Goal: Navigation & Orientation: Find specific page/section

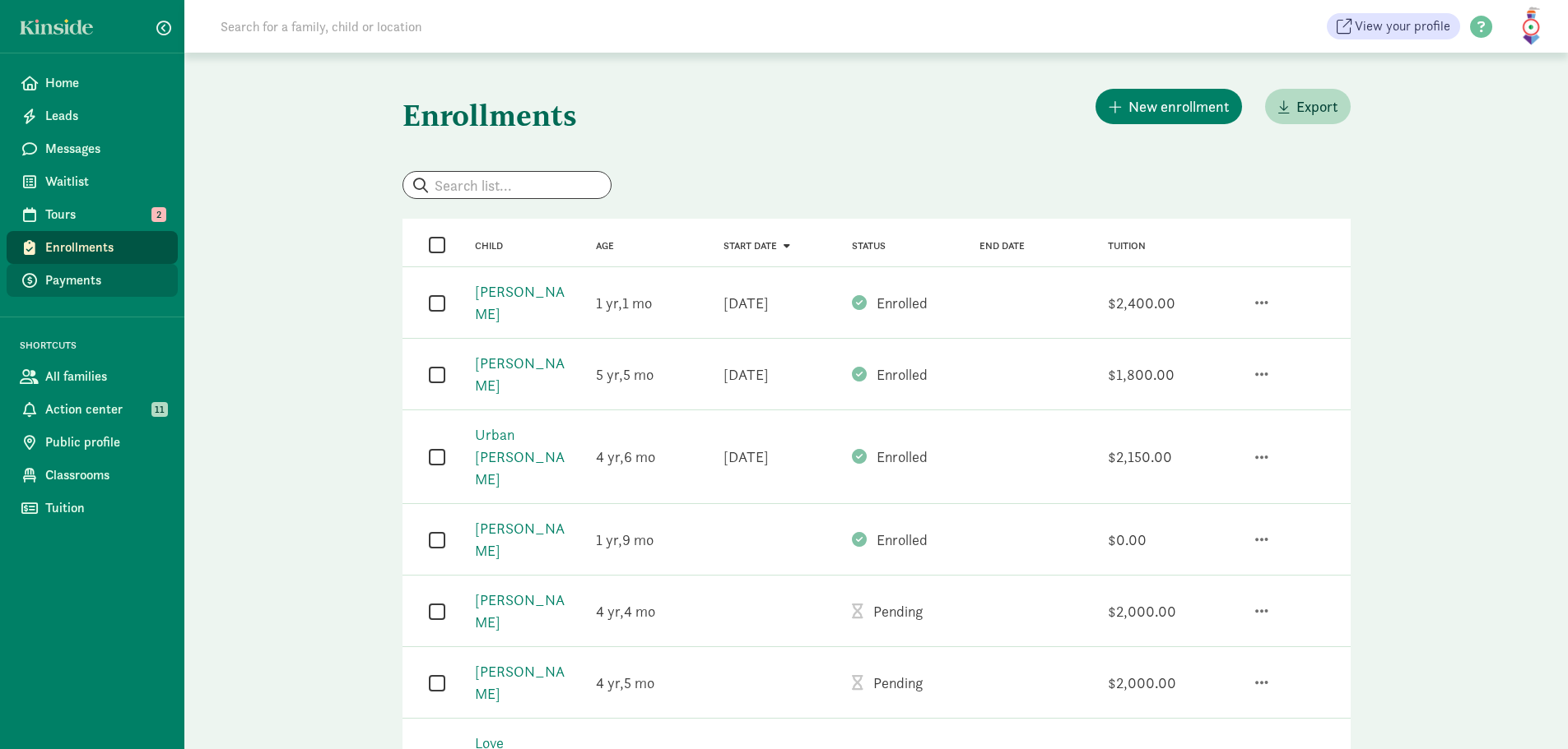
click at [79, 279] on span "Payments" at bounding box center [105, 280] width 120 height 19
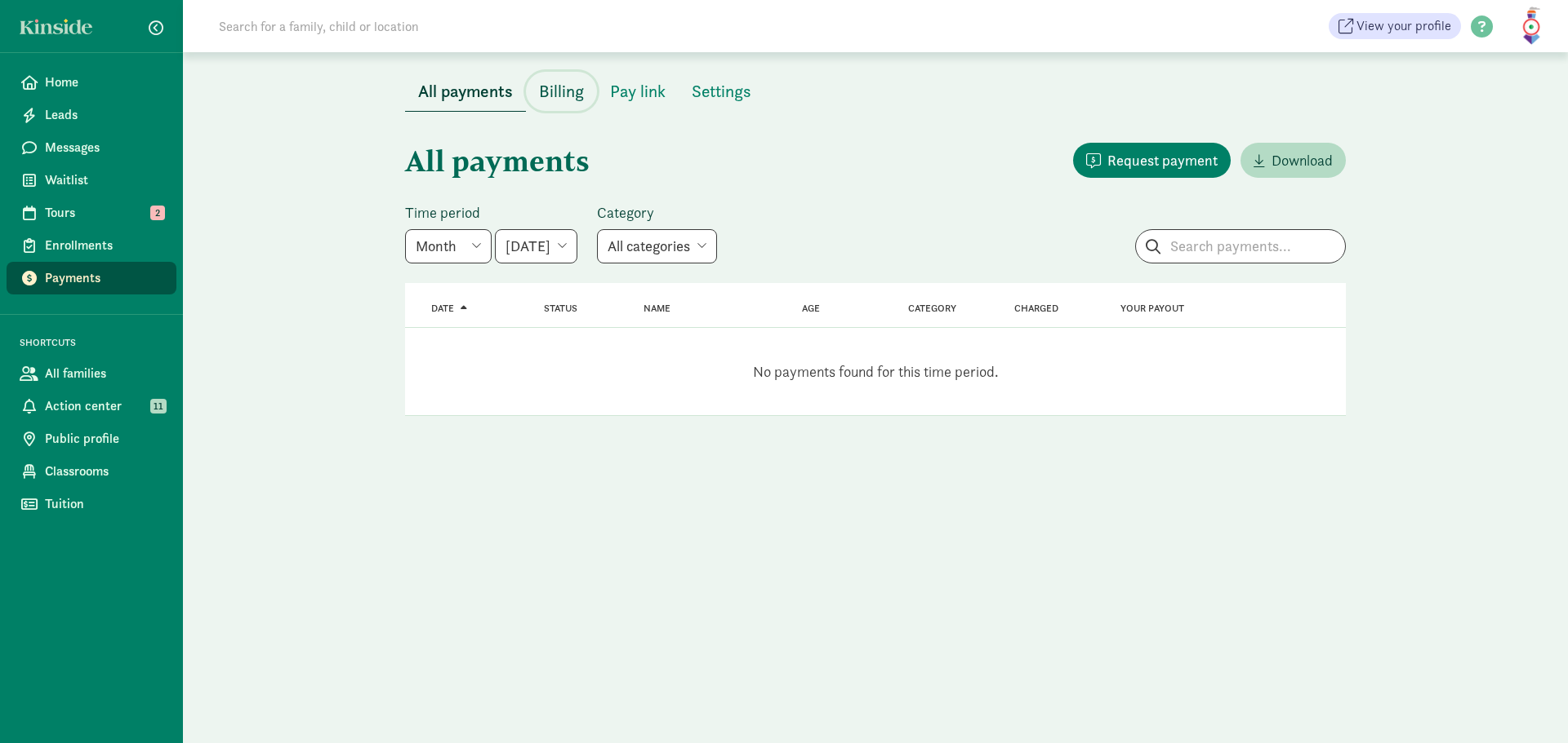
click at [556, 98] on span "Billing" at bounding box center [561, 91] width 45 height 26
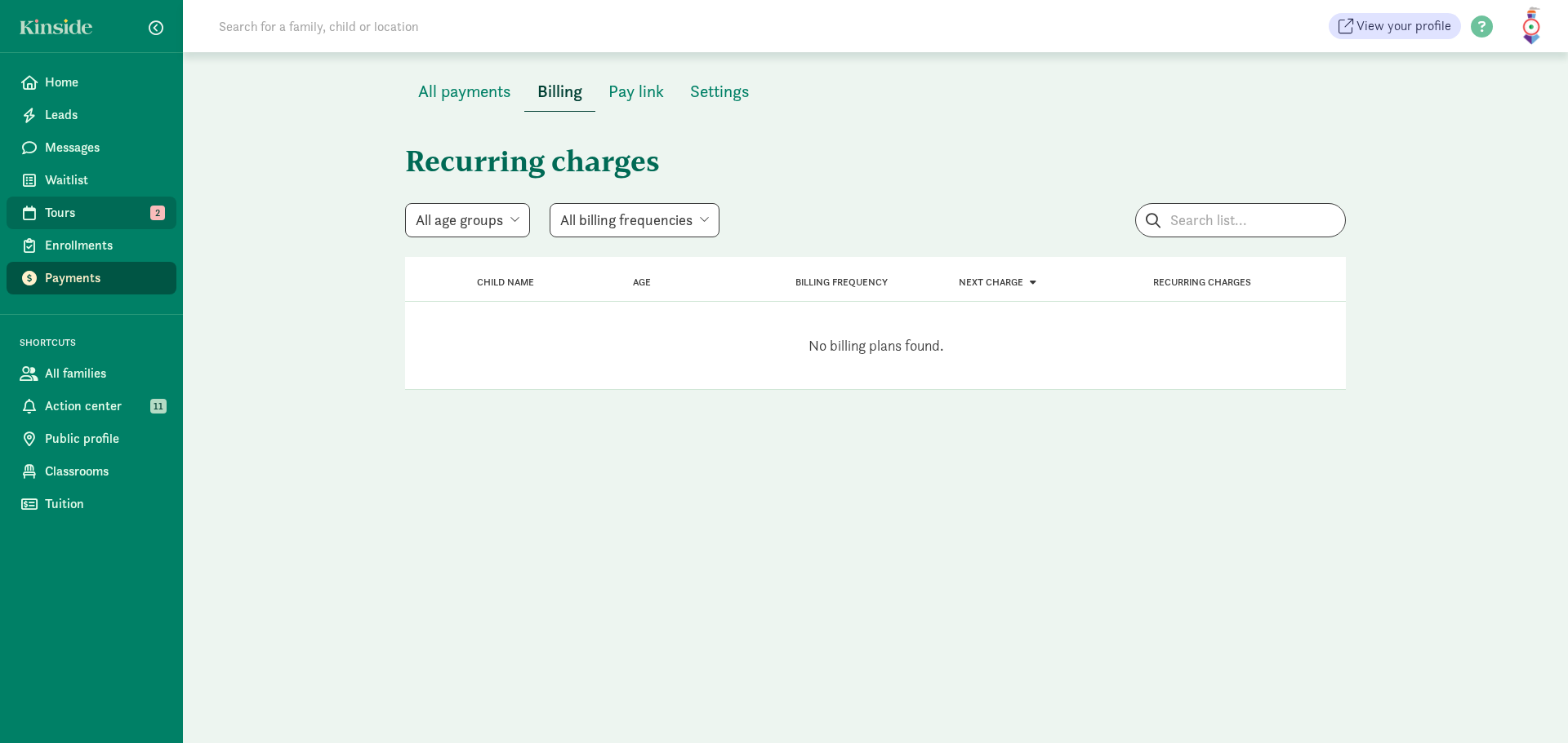
click at [63, 217] on span "Tours" at bounding box center [104, 212] width 119 height 19
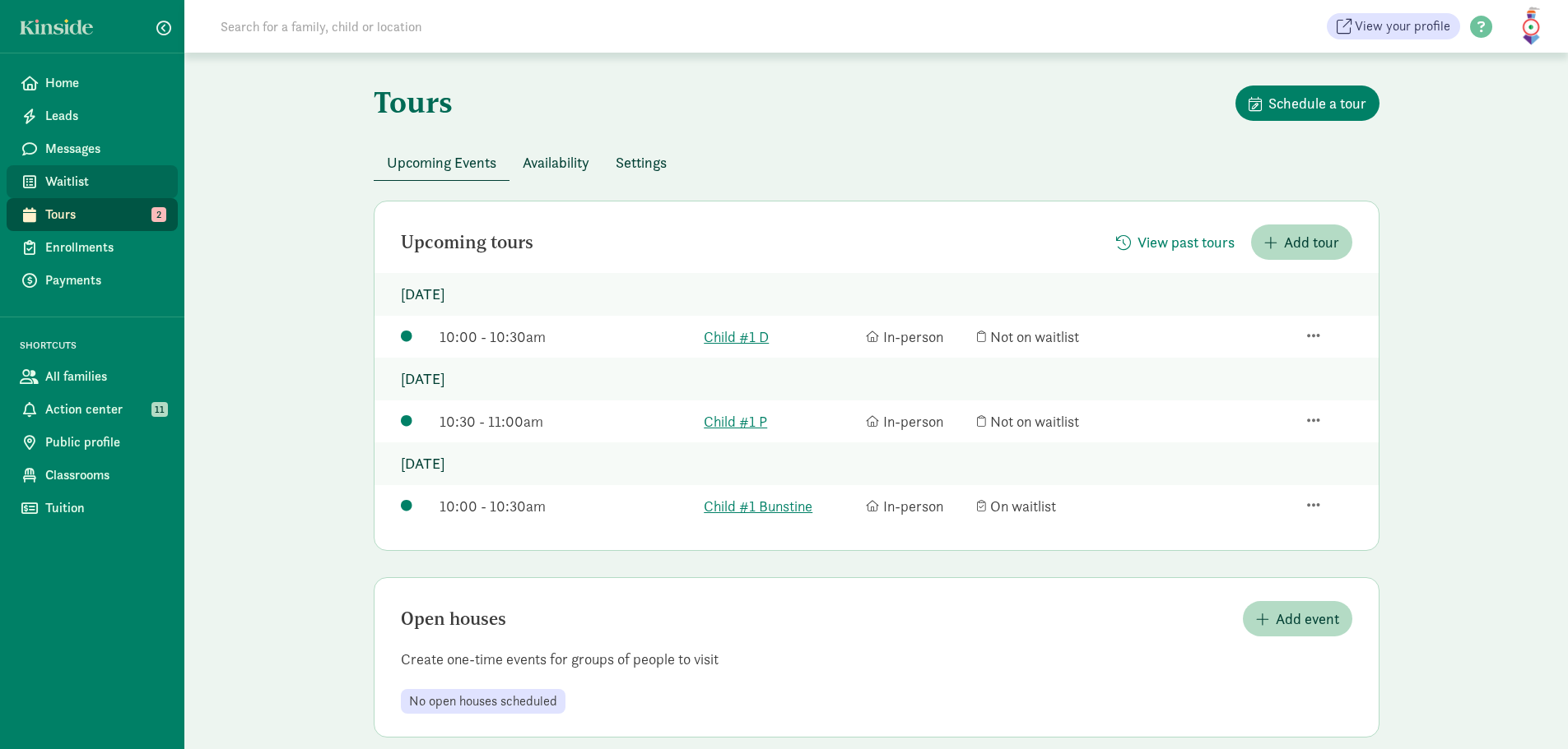
click at [71, 185] on span "Waitlist" at bounding box center [105, 181] width 120 height 19
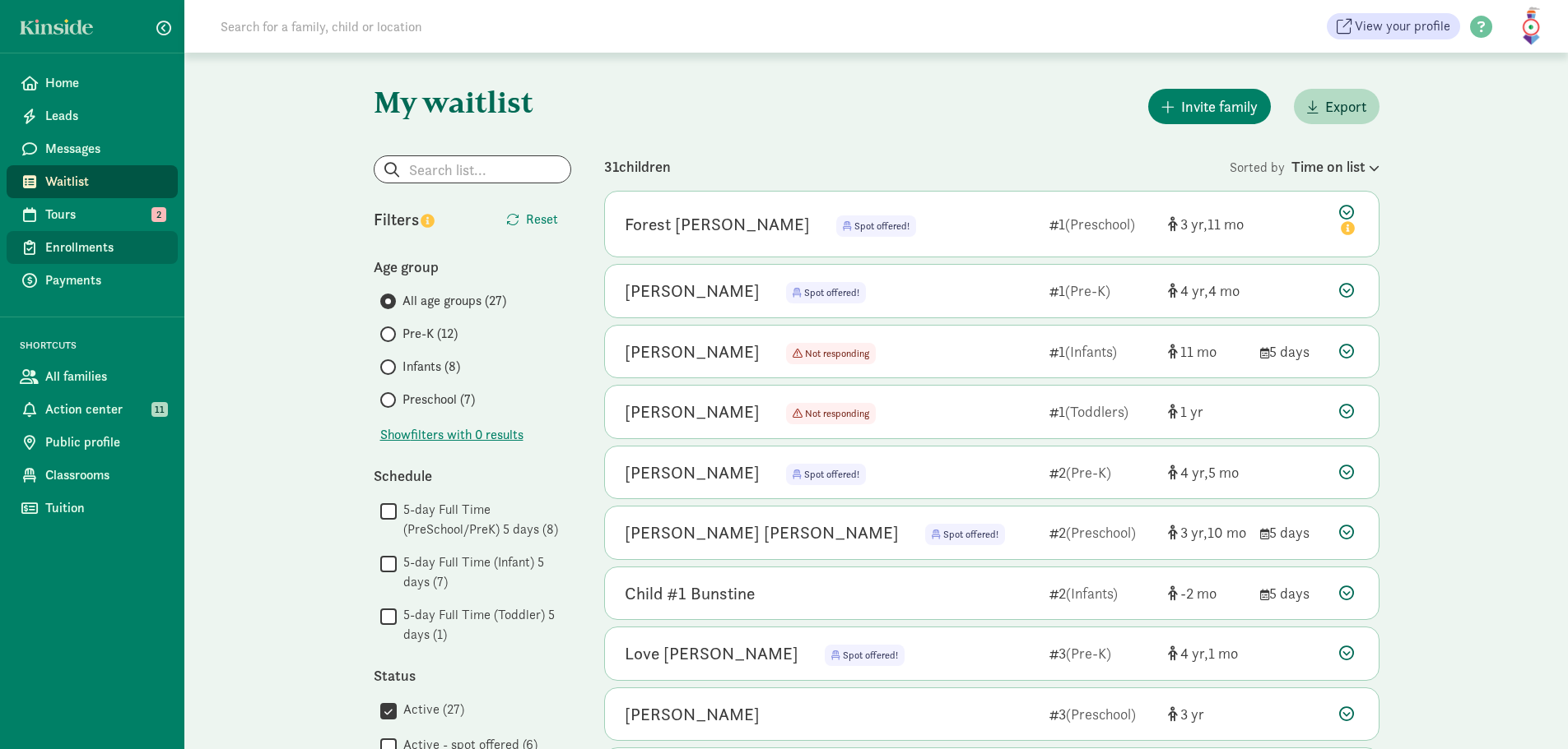
click at [87, 242] on span "Enrollments" at bounding box center [105, 247] width 120 height 19
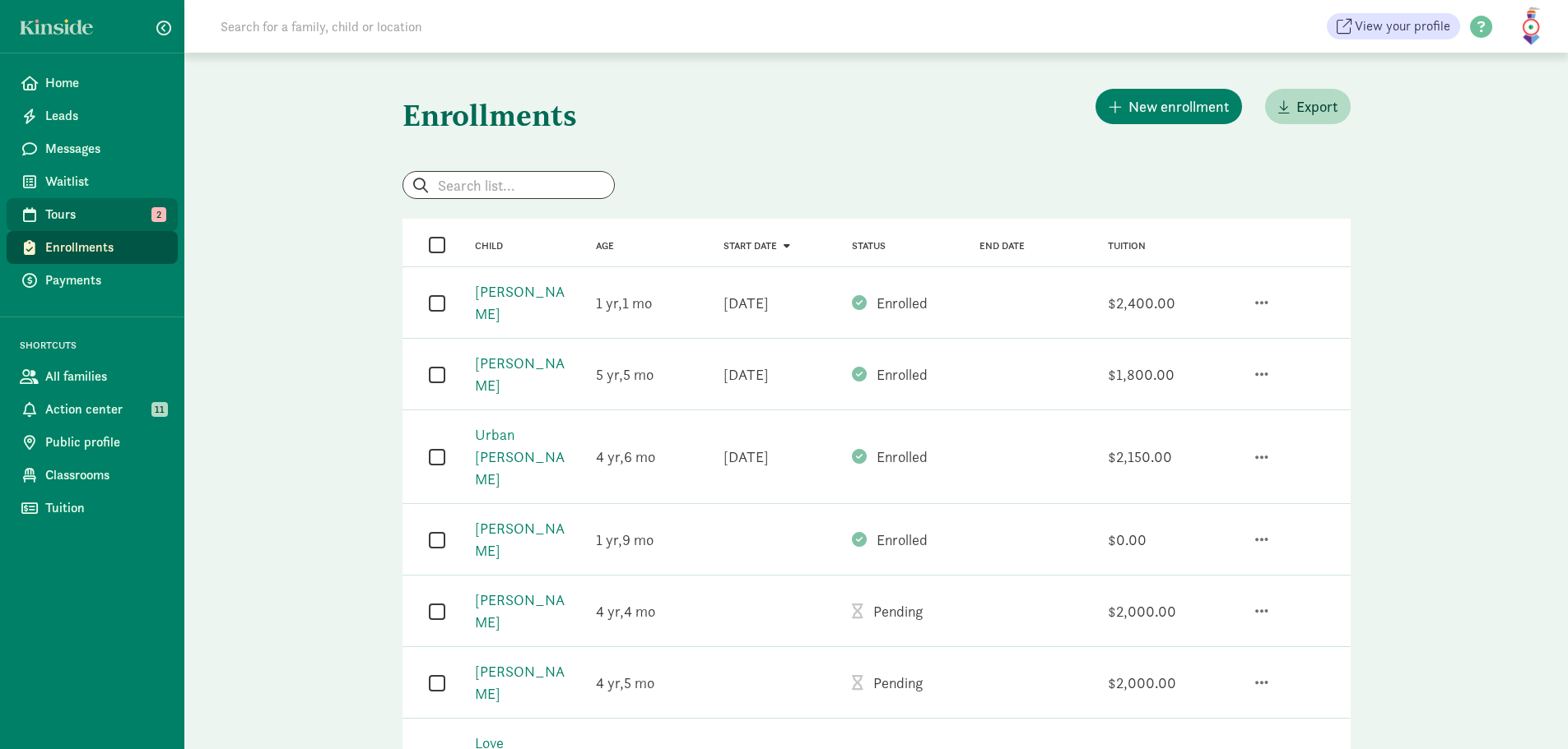
click at [90, 220] on span "Tours" at bounding box center [105, 214] width 120 height 19
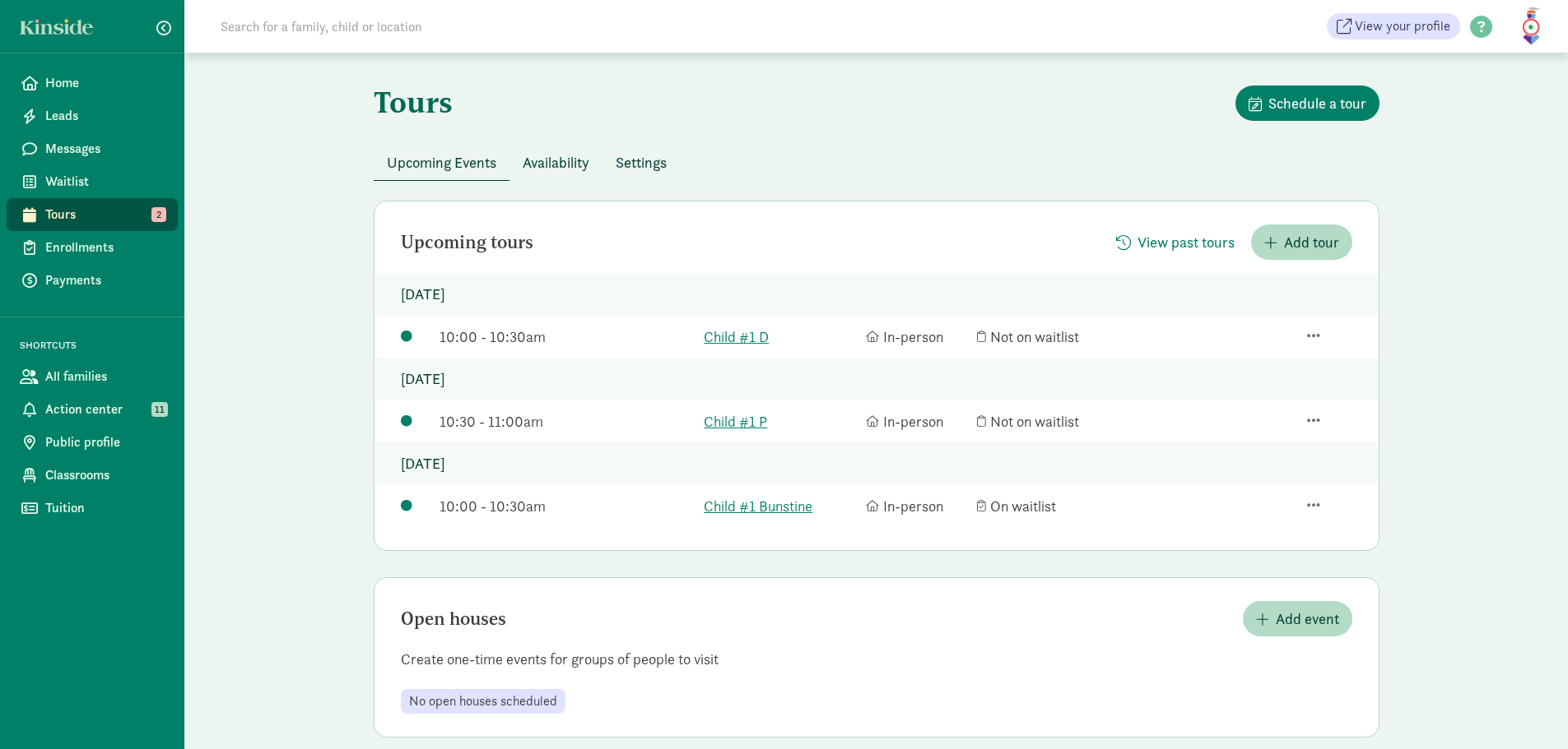
click at [68, 210] on span "Tours" at bounding box center [105, 214] width 120 height 19
click at [119, 239] on span "Enrollments" at bounding box center [105, 247] width 120 height 19
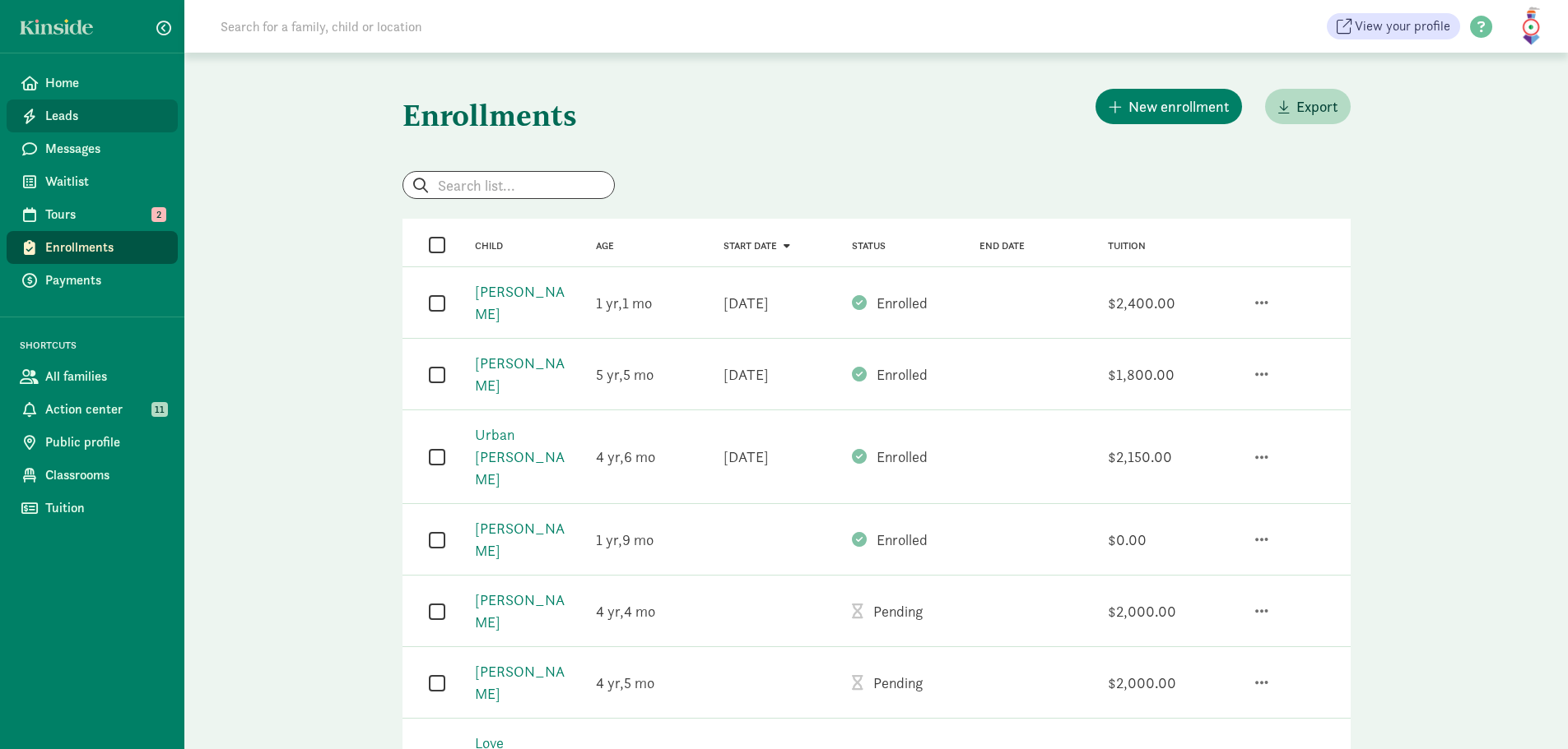
click at [93, 106] on span "Leads" at bounding box center [105, 115] width 120 height 19
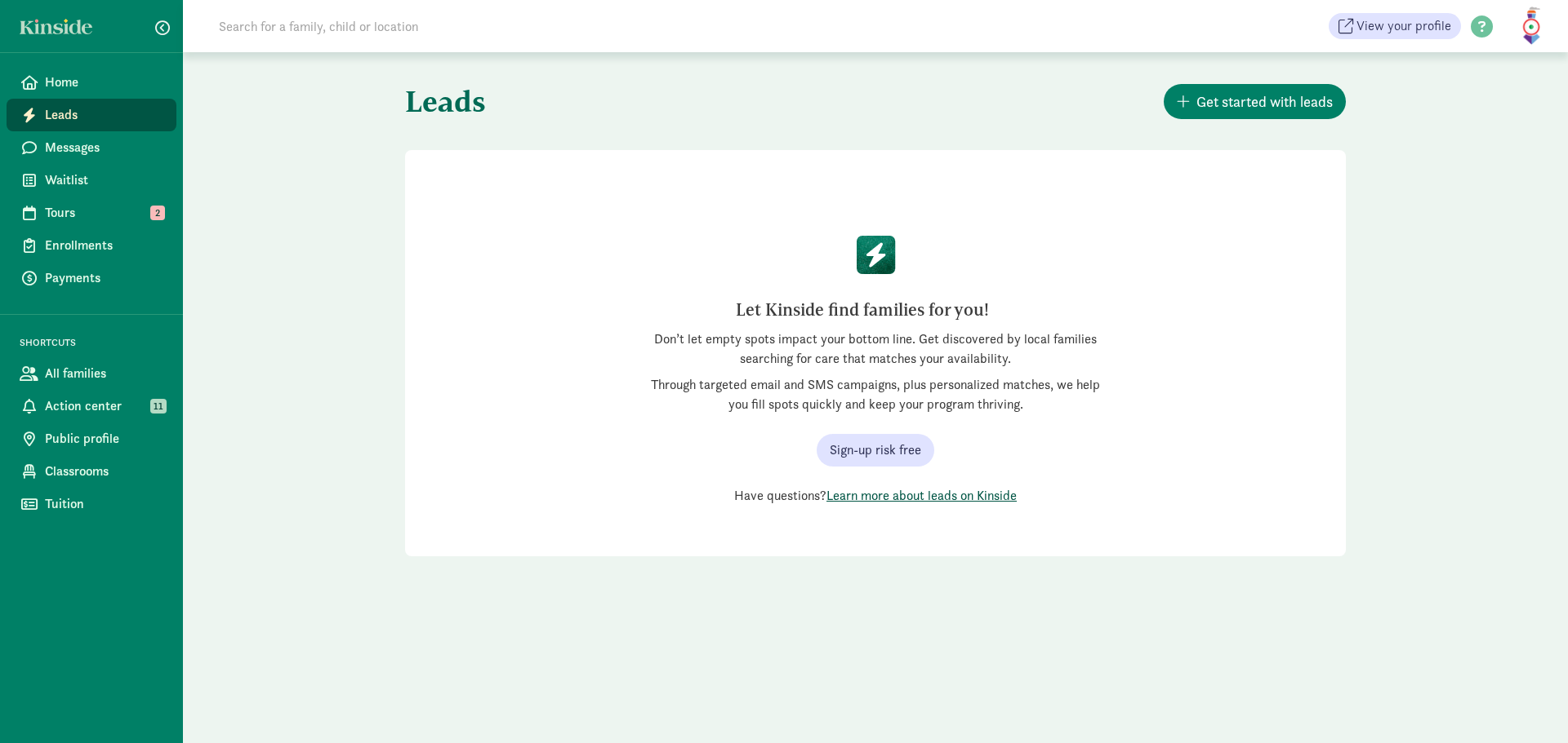
click at [948, 496] on link "Learn more about leads on Kinside" at bounding box center [921, 496] width 190 height 18
click at [382, 239] on div "Leads Get started with leads Let Kinside find families for you! Don’t let empty…" at bounding box center [875, 326] width 1385 height 548
click at [73, 144] on span "Messages" at bounding box center [104, 147] width 119 height 19
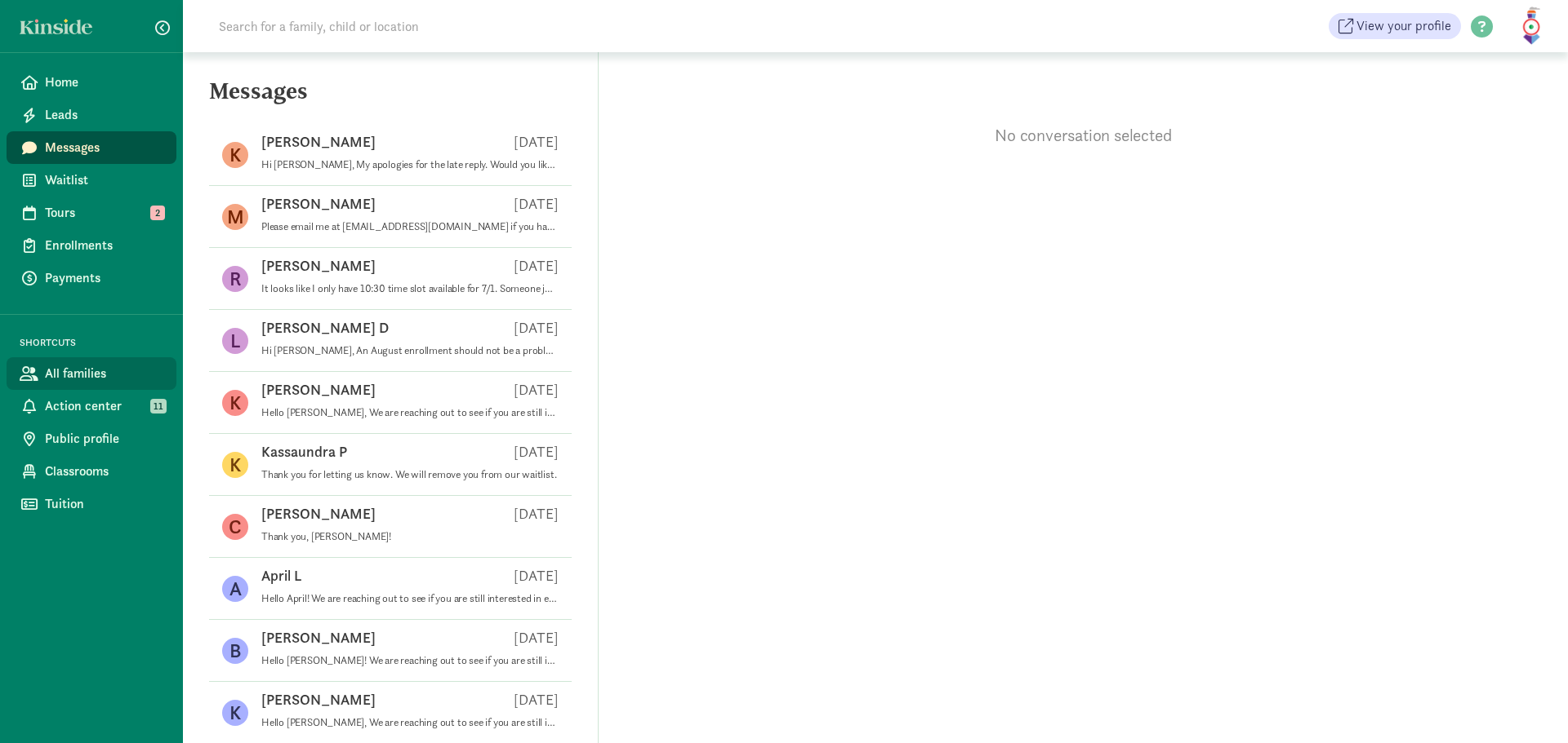
click at [91, 377] on span "All families" at bounding box center [104, 373] width 119 height 19
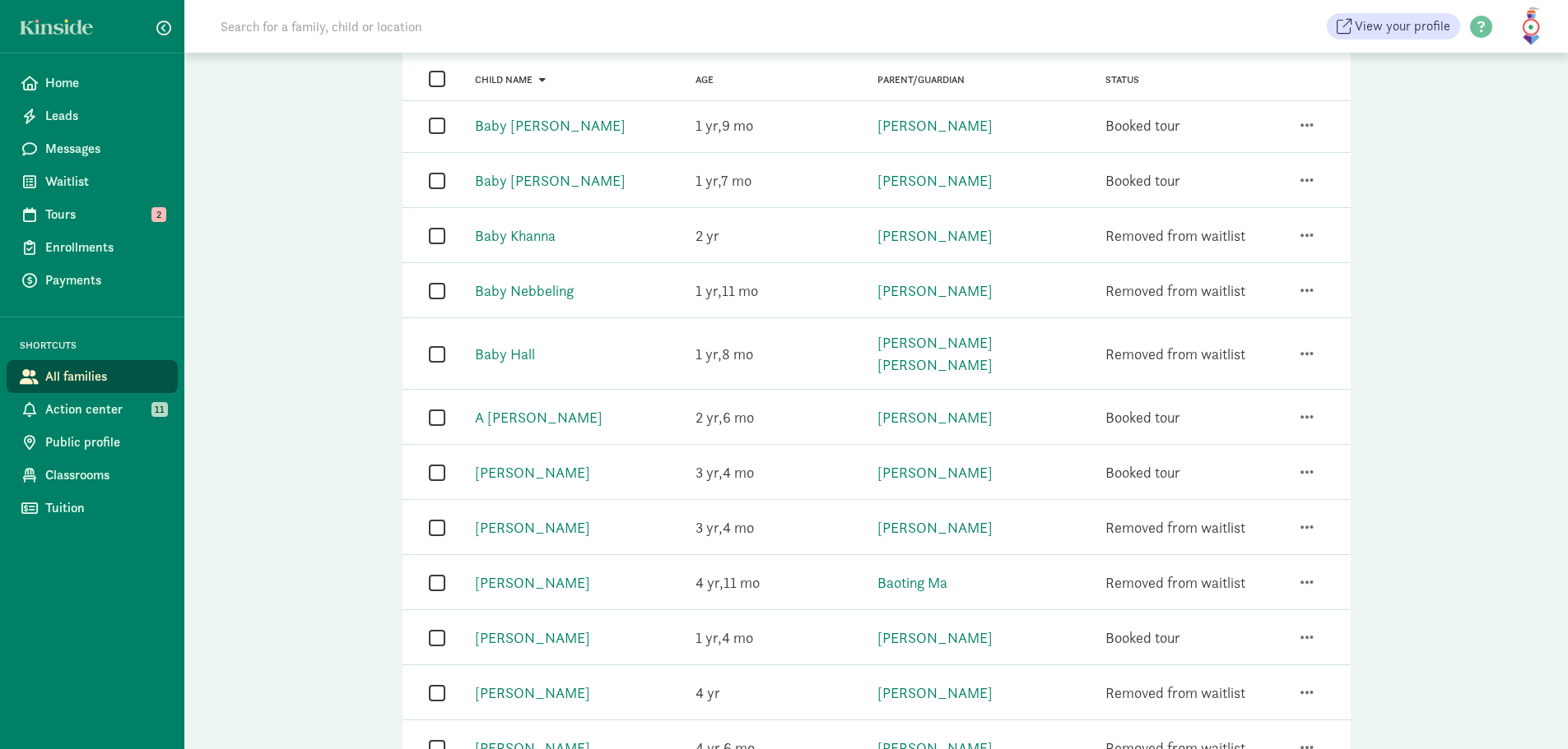
scroll to position [725, 0]
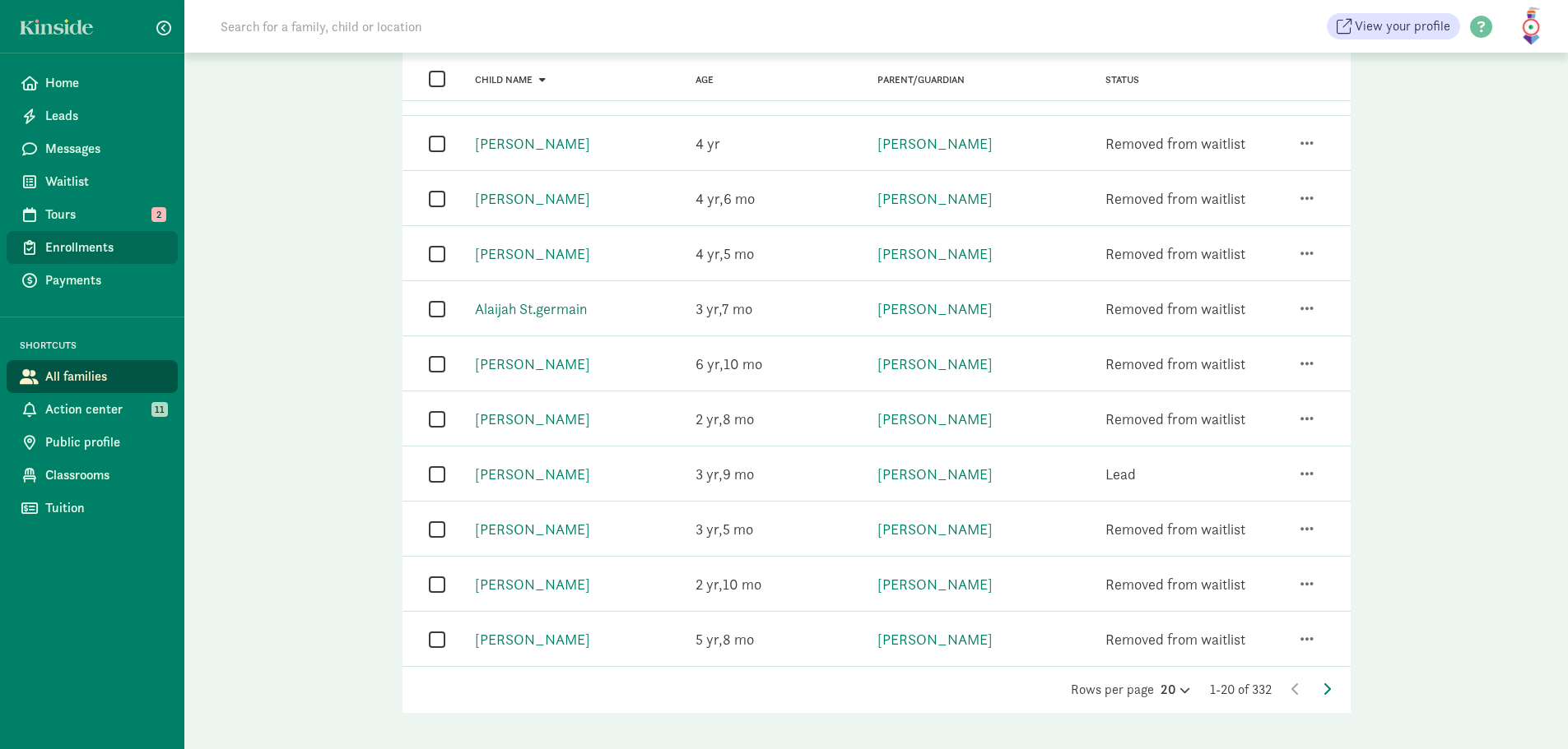
click at [99, 240] on span "Enrollments" at bounding box center [105, 247] width 120 height 19
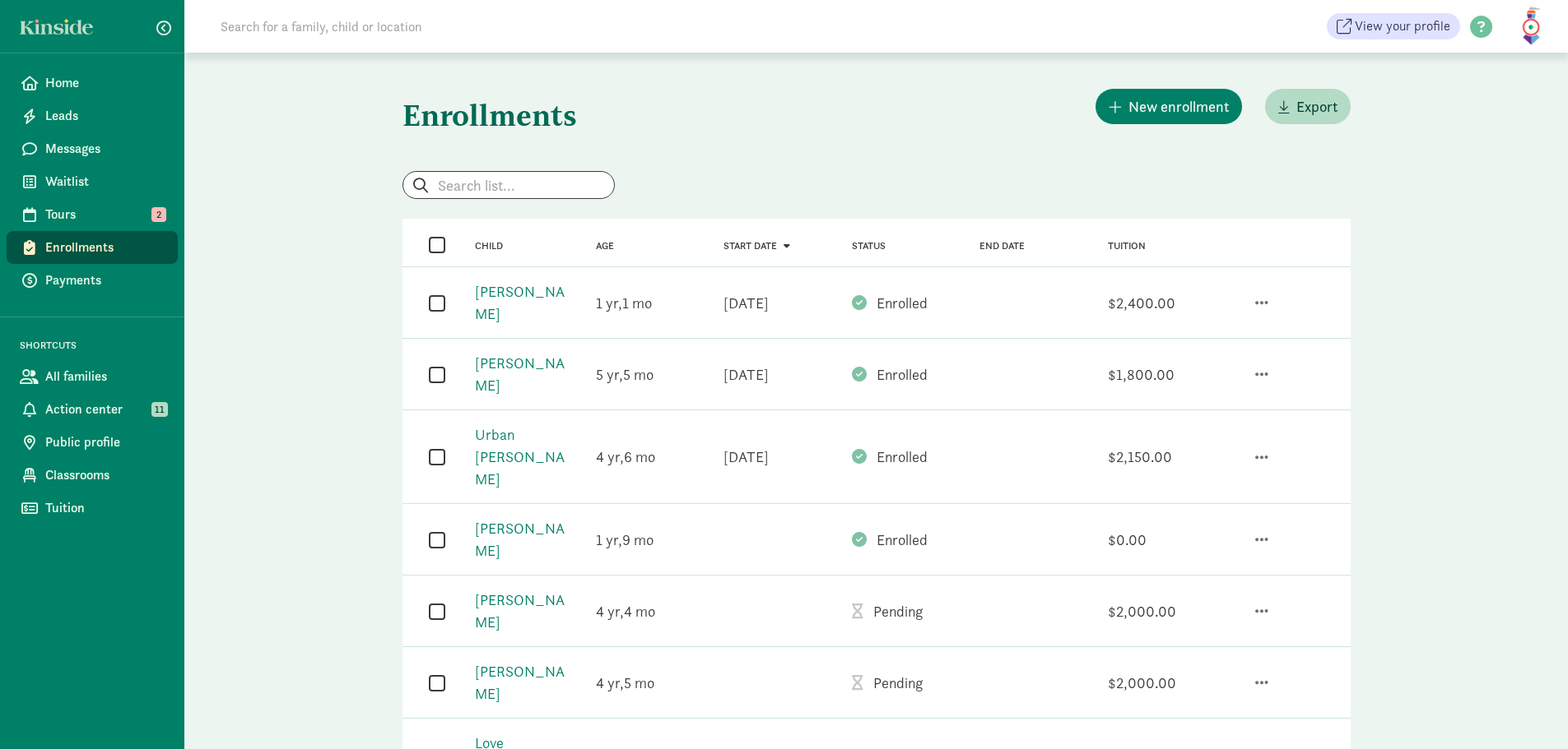
scroll to position [231, 0]
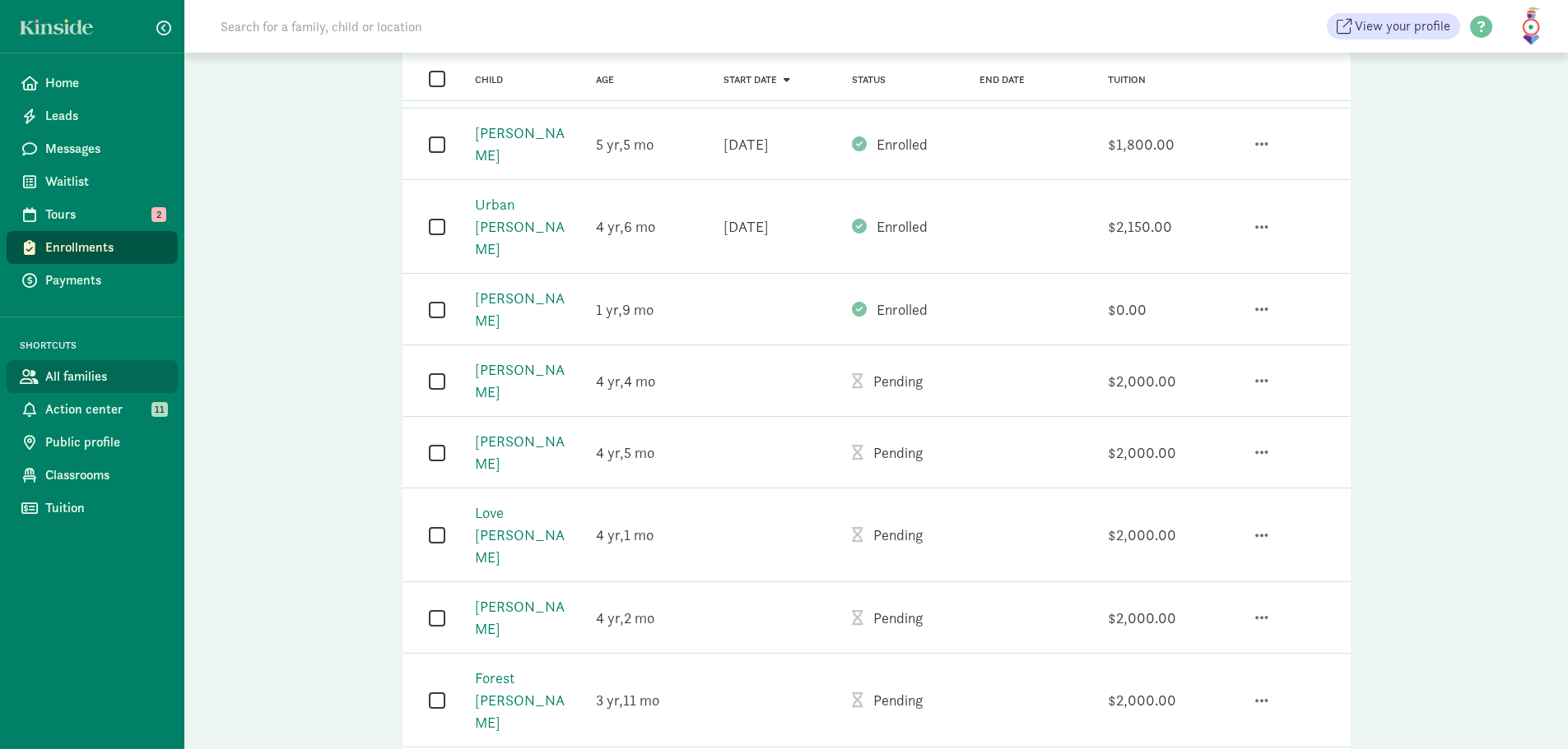
click at [106, 385] on span "All families" at bounding box center [105, 376] width 120 height 19
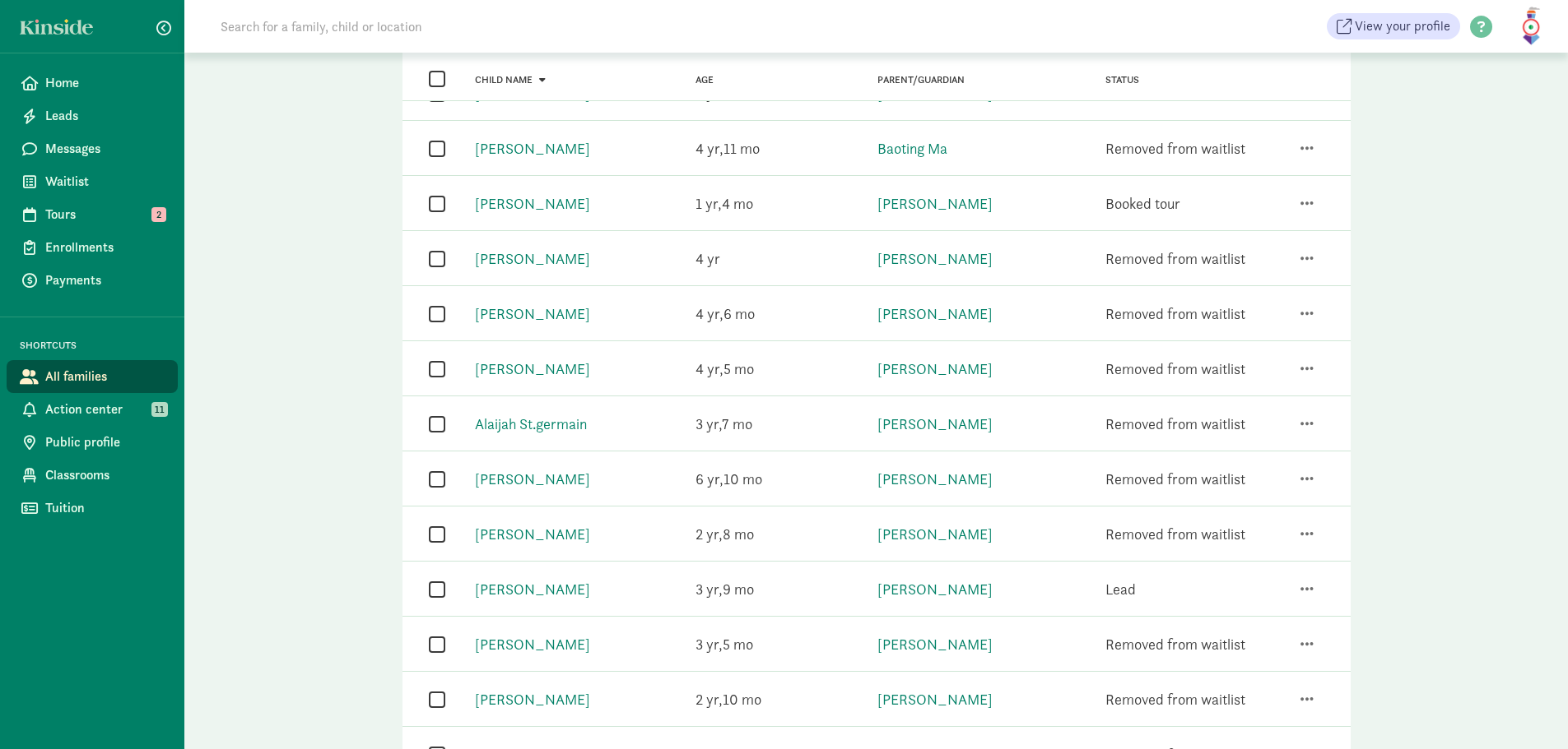
scroll to position [725, 0]
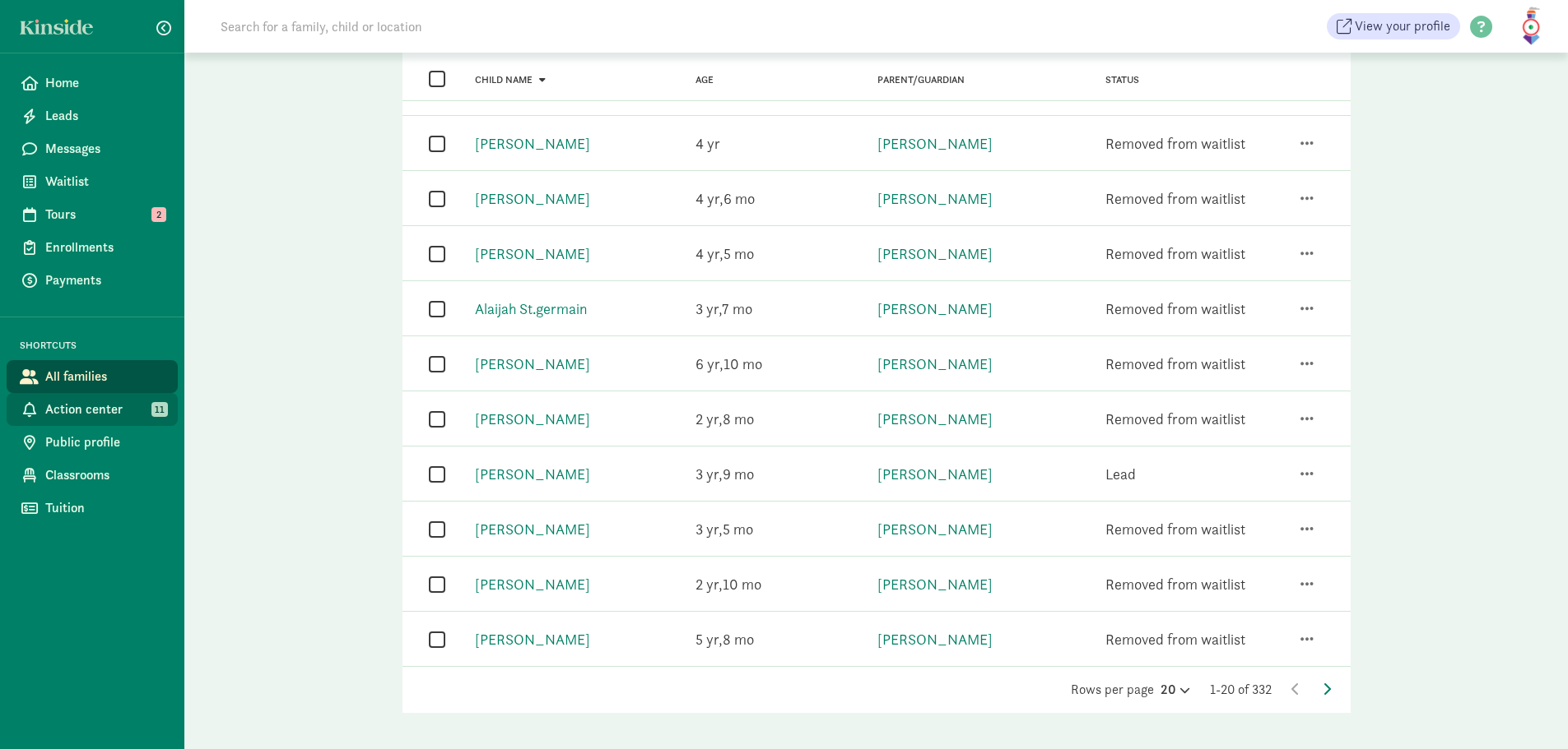
click at [107, 417] on span "Action center" at bounding box center [105, 409] width 120 height 19
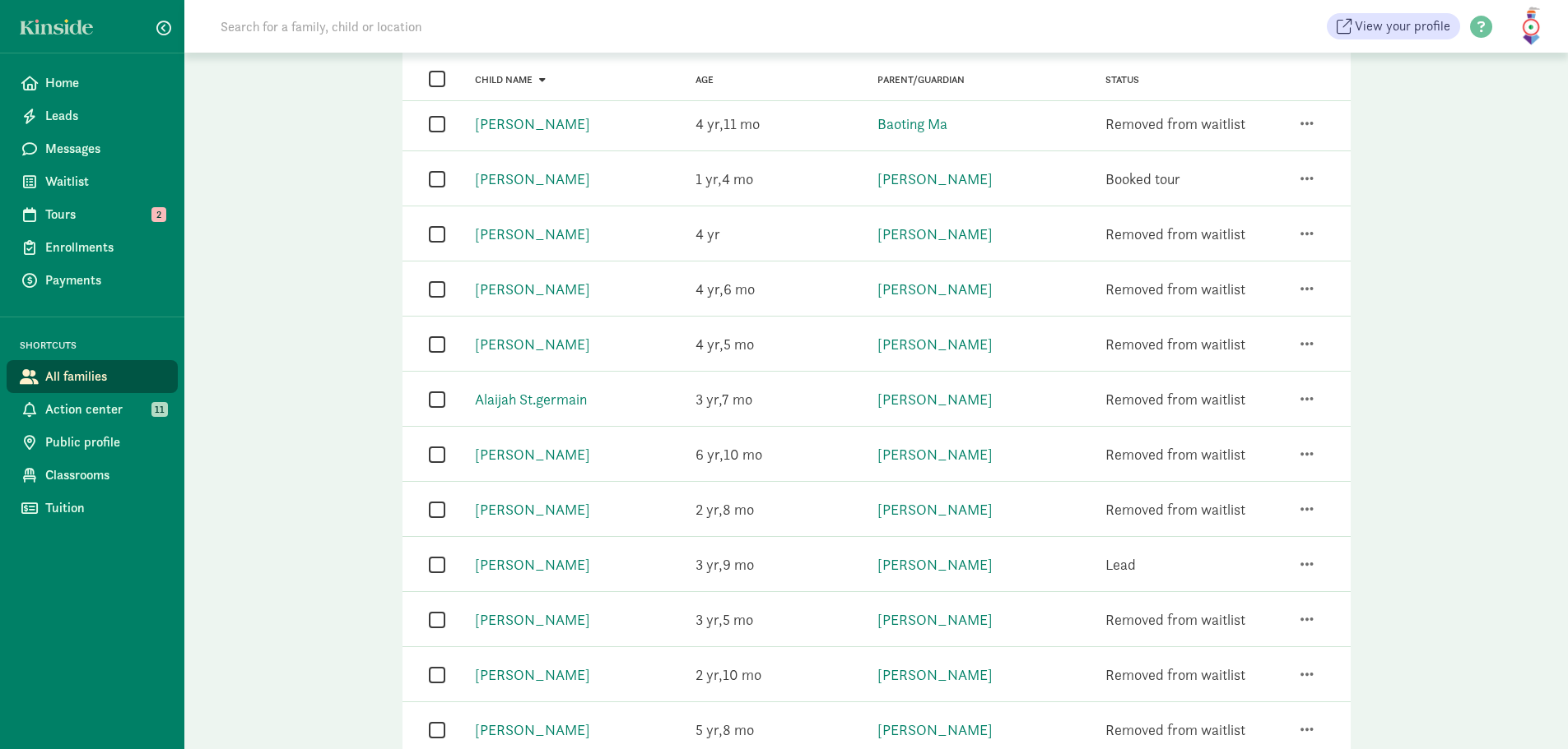
scroll to position [725, 0]
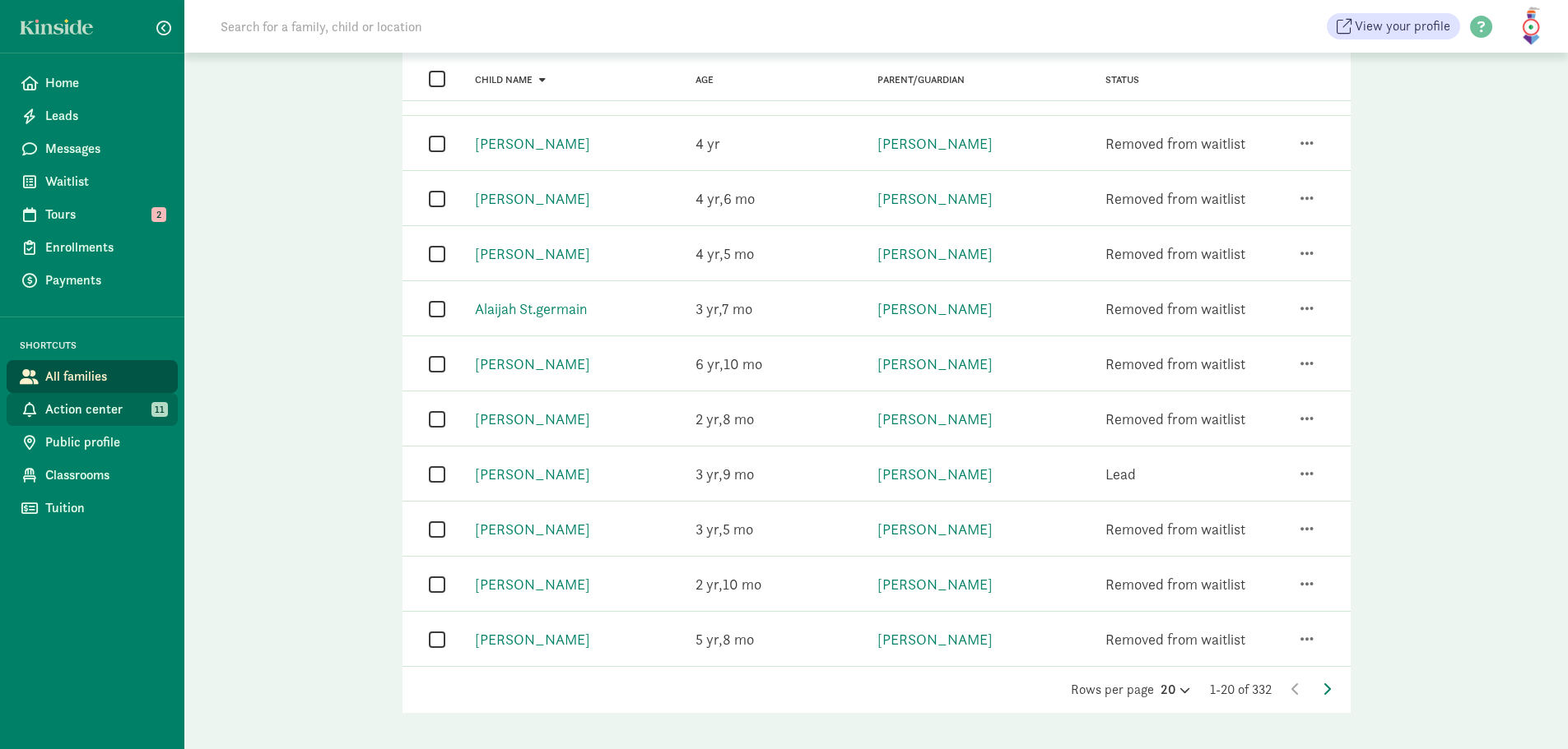
click at [62, 412] on span "Action center" at bounding box center [105, 409] width 120 height 19
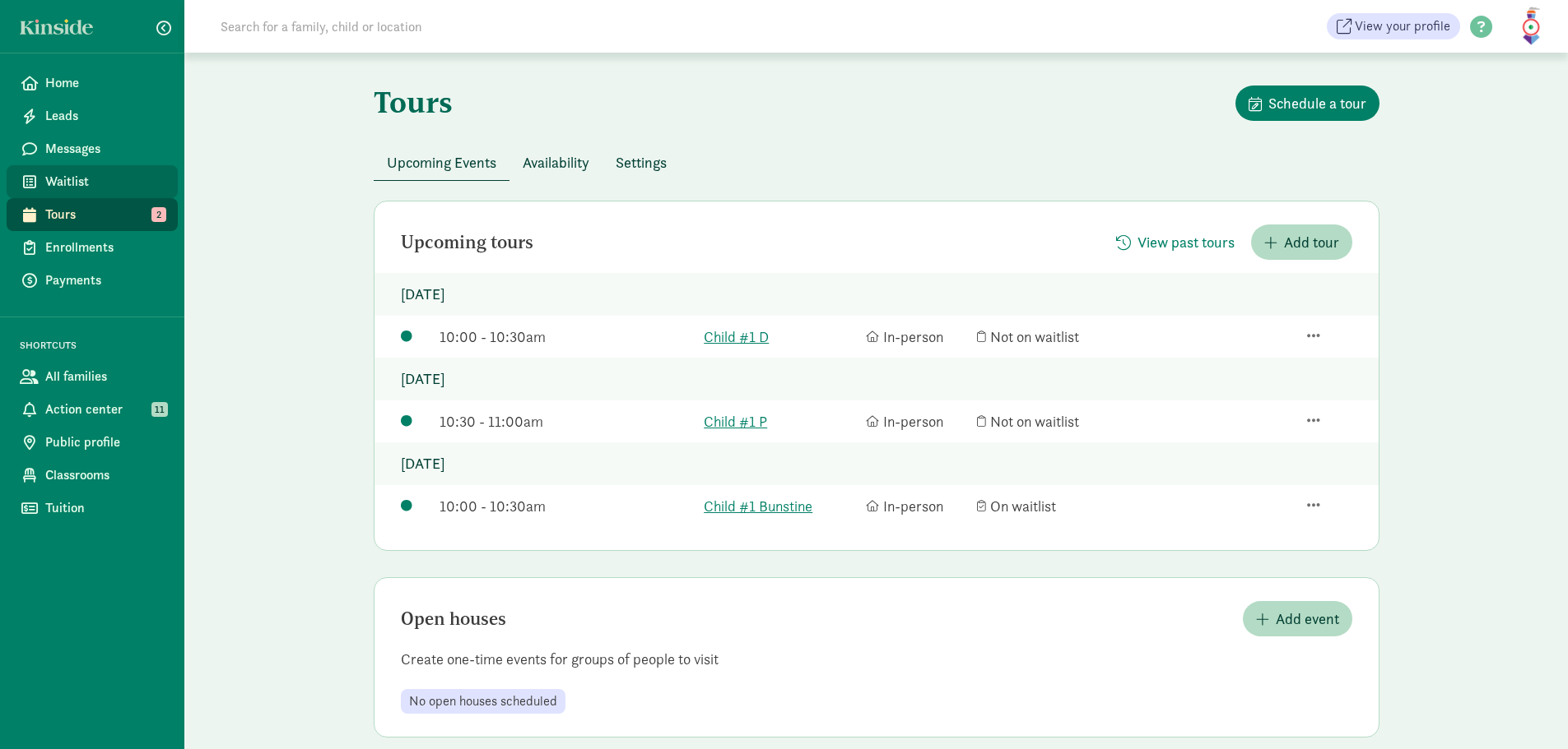
click at [75, 183] on span "Waitlist" at bounding box center [105, 181] width 120 height 19
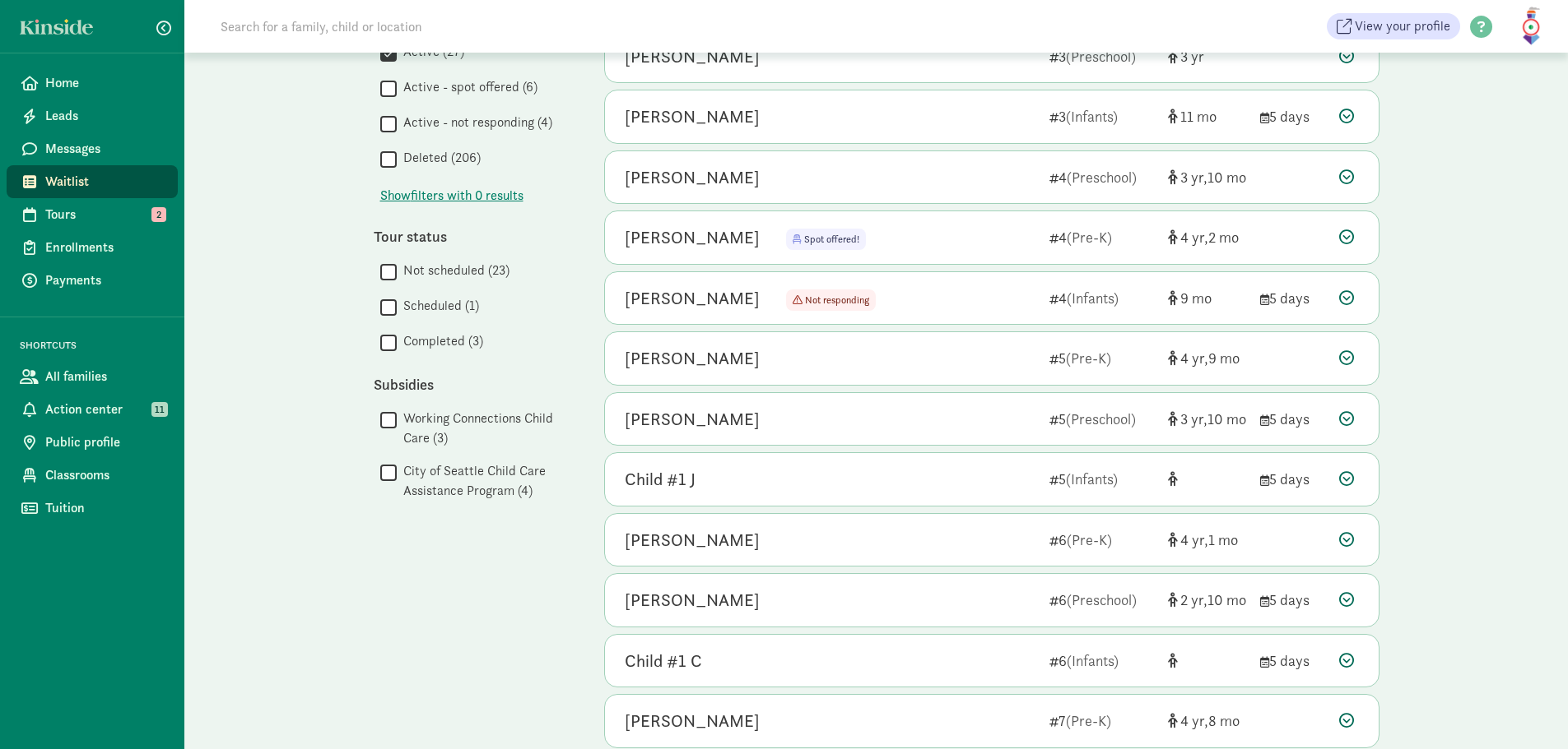
scroll to position [722, 0]
